Goal: Task Accomplishment & Management: Manage account settings

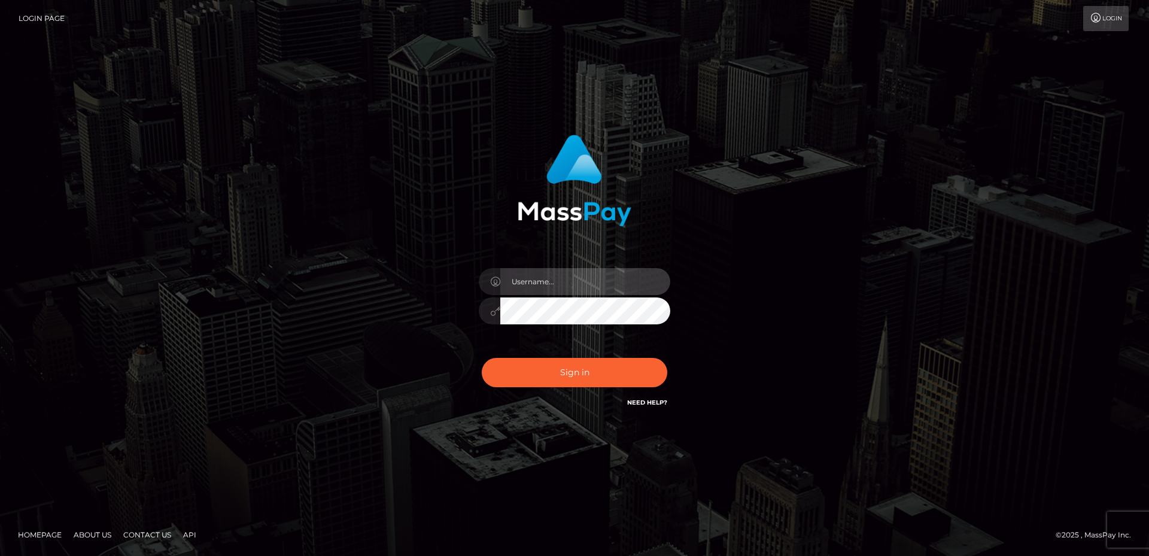
click at [549, 275] on input "text" at bounding box center [585, 281] width 170 height 27
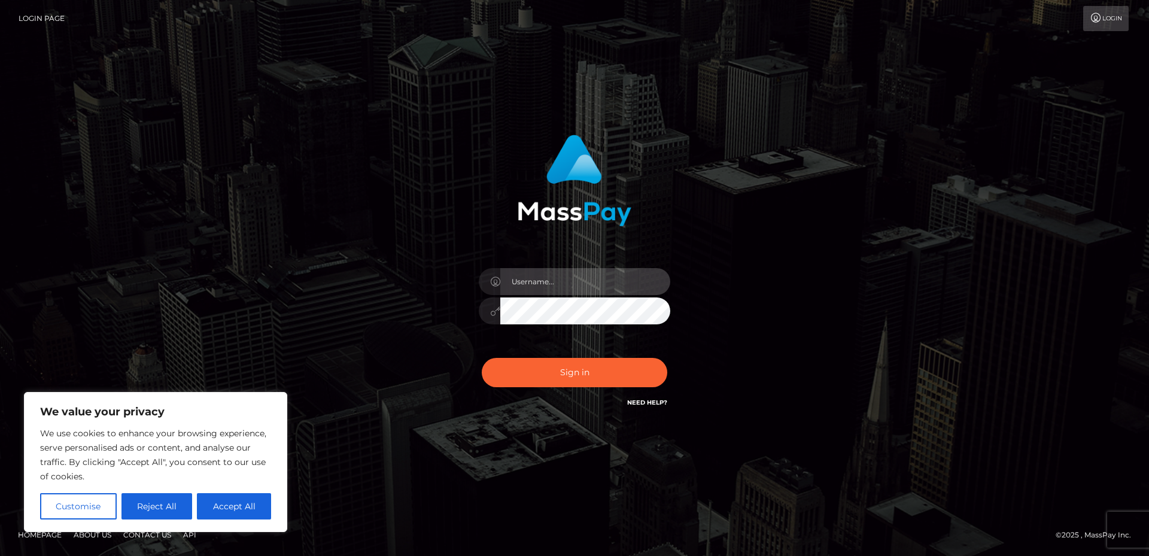
type input "pervedprincess"
click at [482, 358] on button "Sign in" at bounding box center [575, 372] width 186 height 29
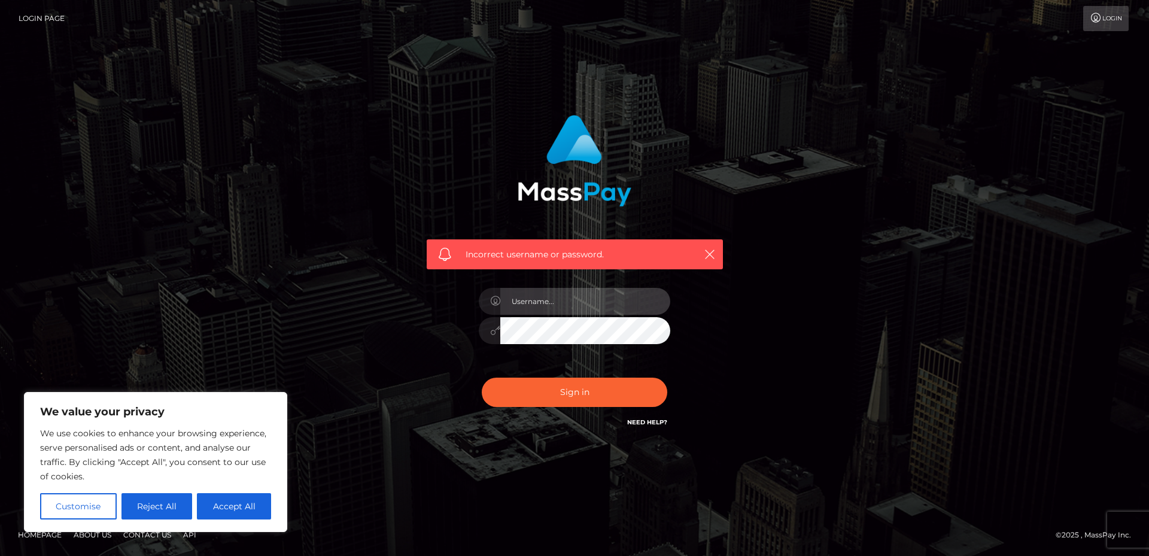
click at [560, 298] on input "text" at bounding box center [585, 301] width 170 height 27
type input "[EMAIL_ADDRESS][DOMAIN_NAME]"
click at [482, 378] on button "Sign in" at bounding box center [575, 392] width 186 height 29
click at [167, 509] on button "Reject All" at bounding box center [157, 506] width 71 height 26
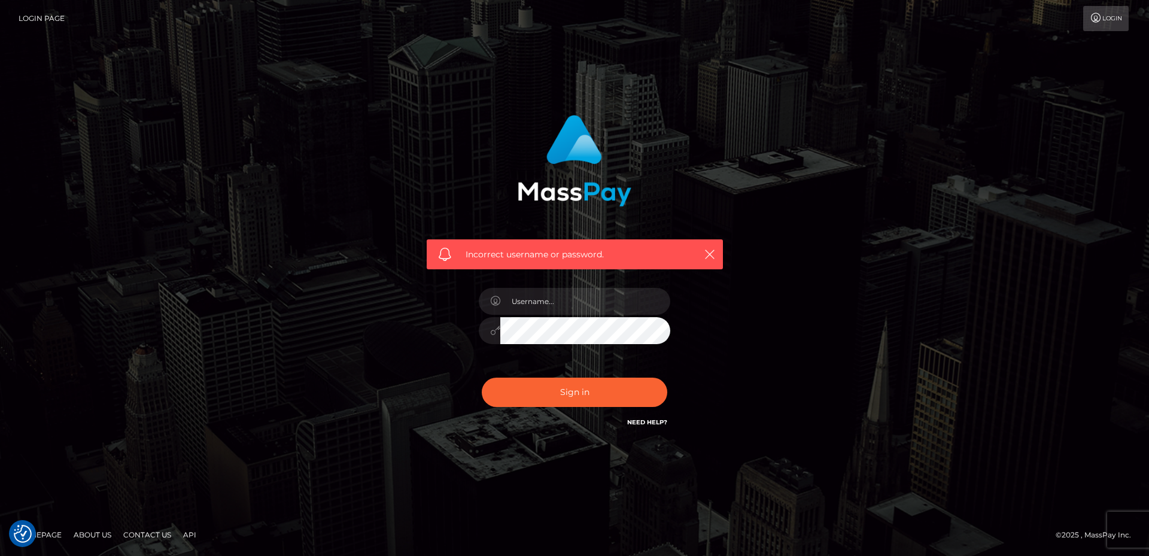
click at [1107, 21] on link "Login" at bounding box center [1105, 18] width 45 height 25
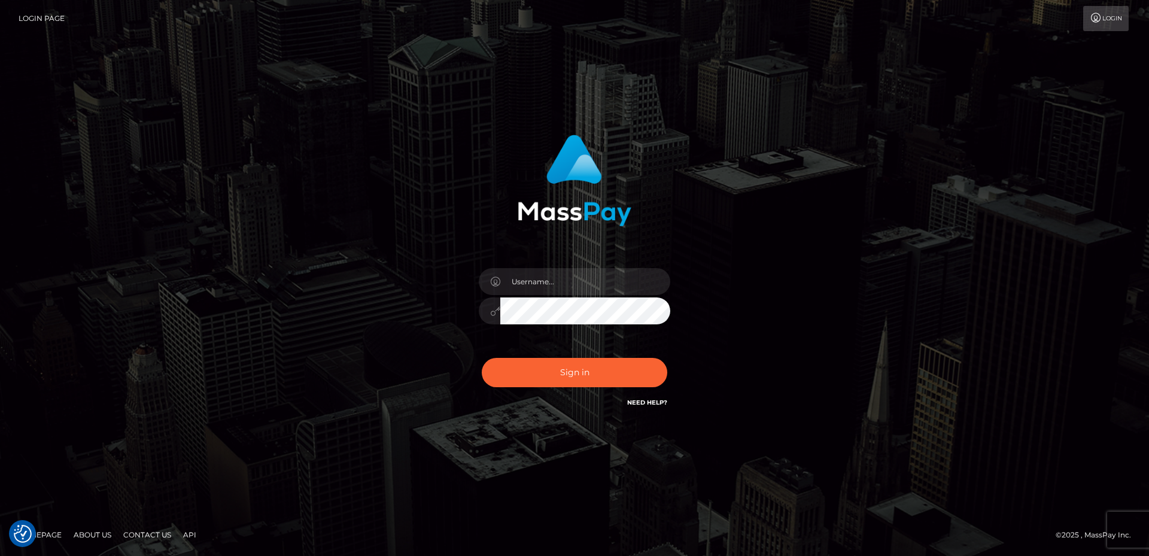
click at [655, 403] on link "Need Help?" at bounding box center [647, 403] width 40 height 8
click at [645, 402] on link "Need Help?" at bounding box center [647, 403] width 40 height 8
click at [50, 530] on link "Homepage" at bounding box center [39, 535] width 53 height 19
click at [543, 283] on input "text" at bounding box center [585, 281] width 170 height 27
click at [351, 261] on div "Sign in" at bounding box center [574, 278] width 682 height 305
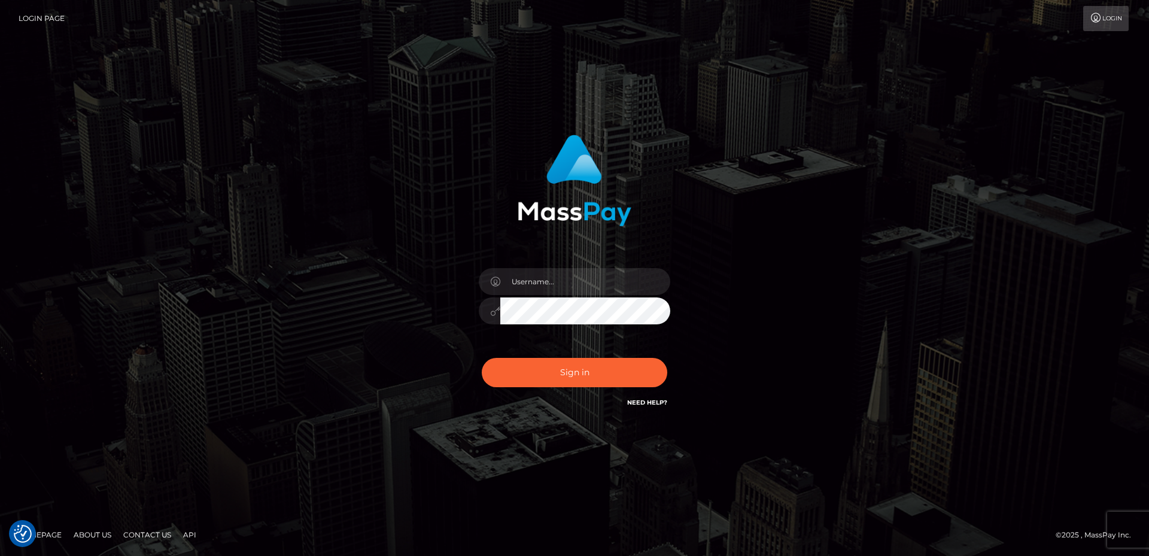
click at [25, 22] on link "Login Page" at bounding box center [42, 18] width 46 height 25
click at [554, 289] on input "text" at bounding box center [585, 281] width 170 height 27
